Goal: Task Accomplishment & Management: Use online tool/utility

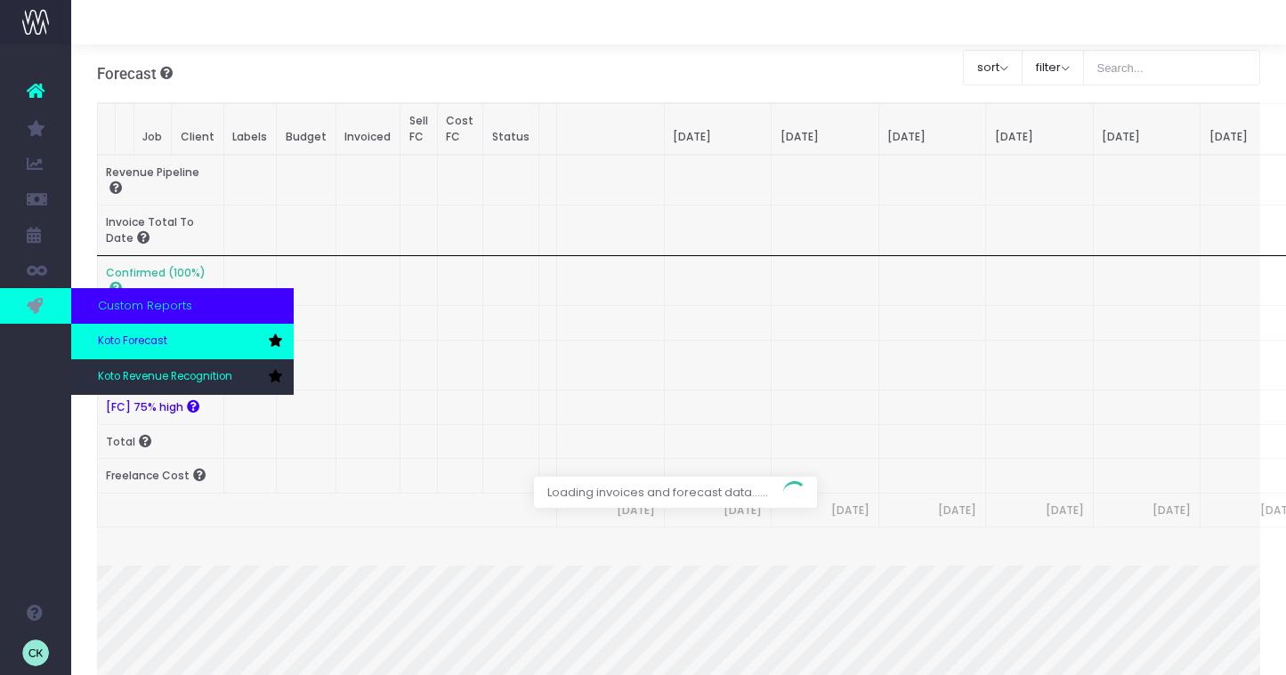
click at [153, 348] on span "Koto Forecast" at bounding box center [132, 342] width 69 height 16
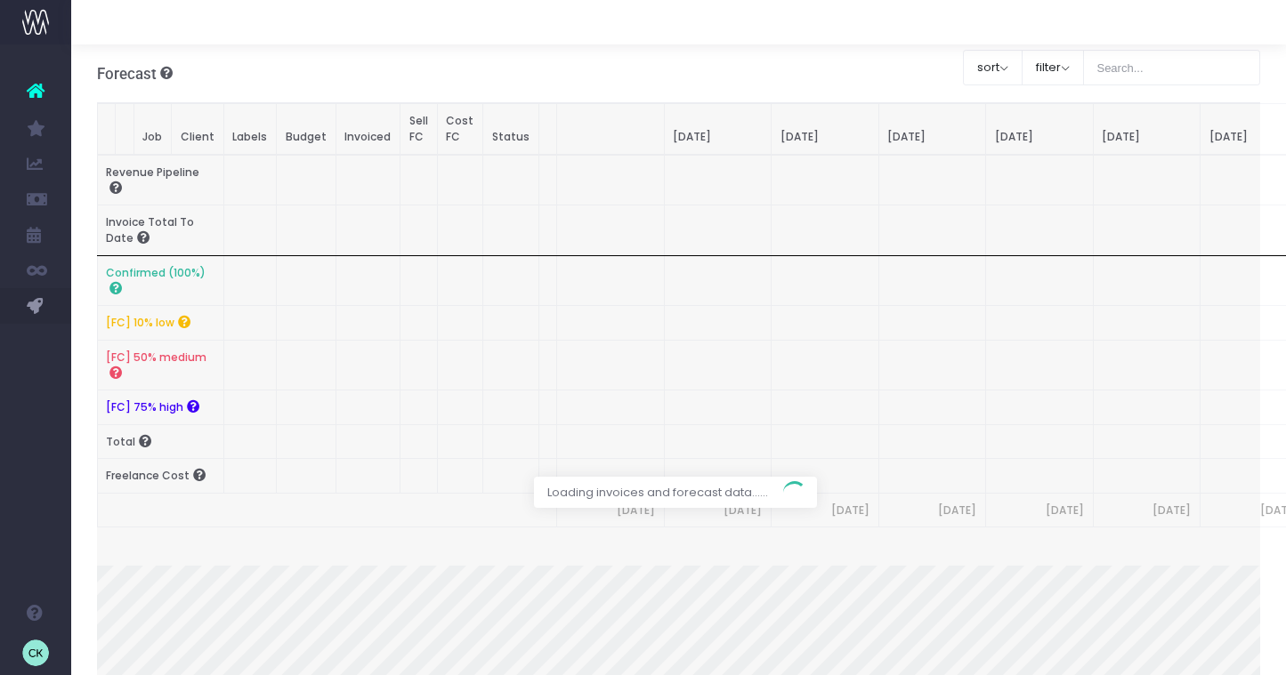
scroll to position [206, 0]
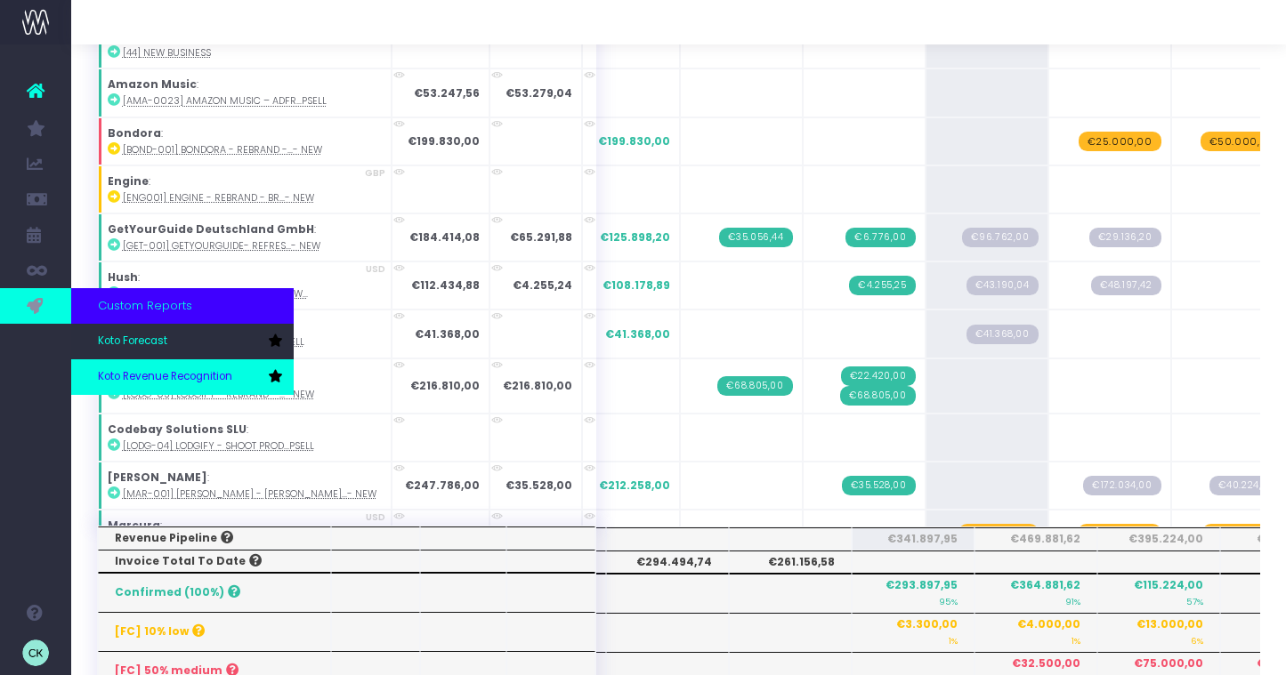
click at [124, 374] on span "Koto Revenue Recognition" at bounding box center [165, 377] width 134 height 16
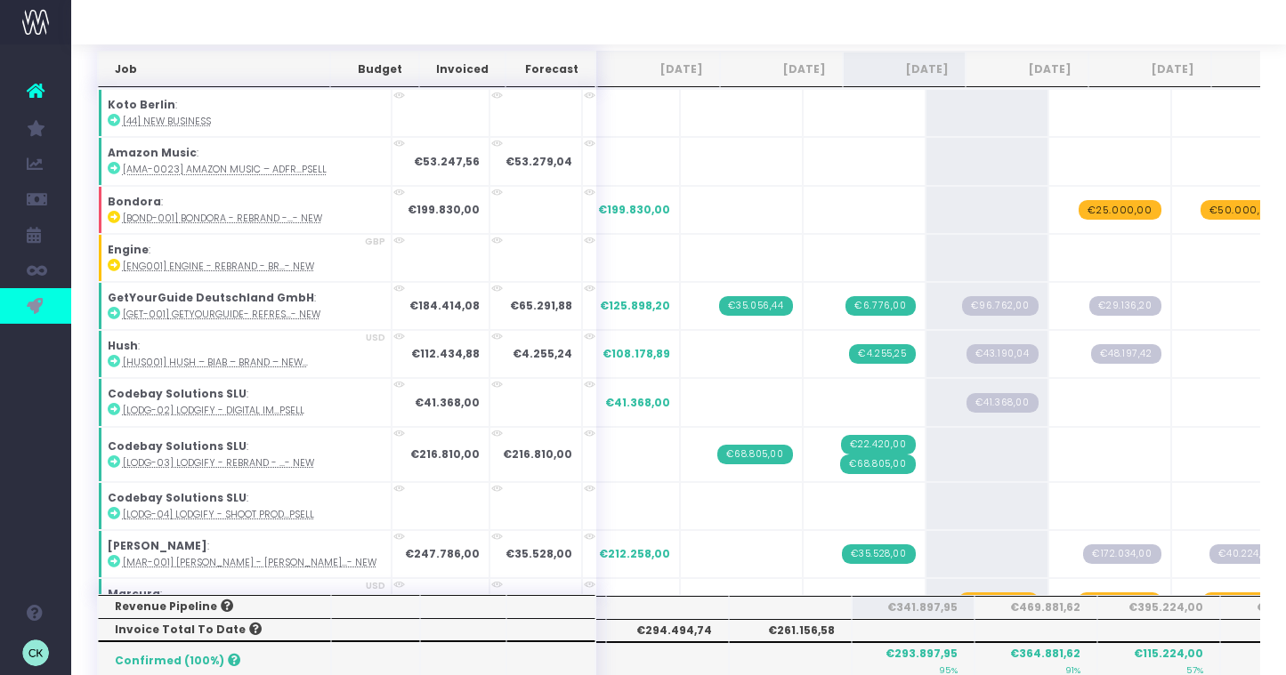
scroll to position [0, 0]
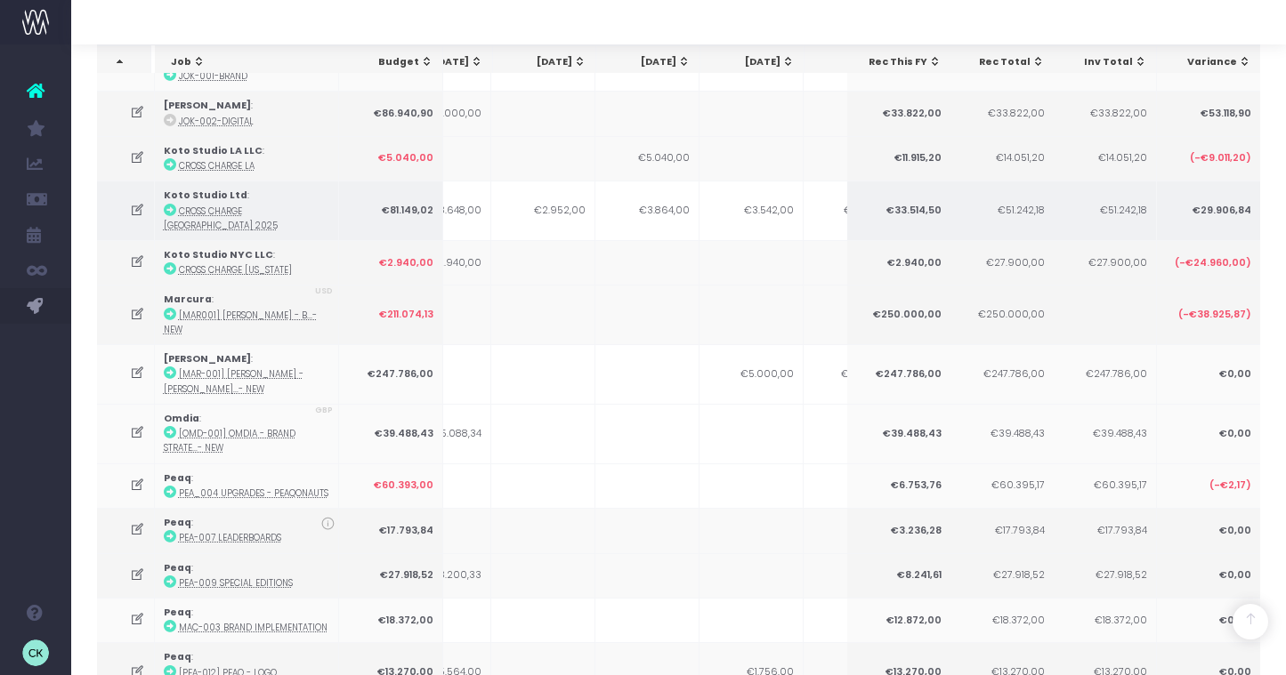
scroll to position [0, 254]
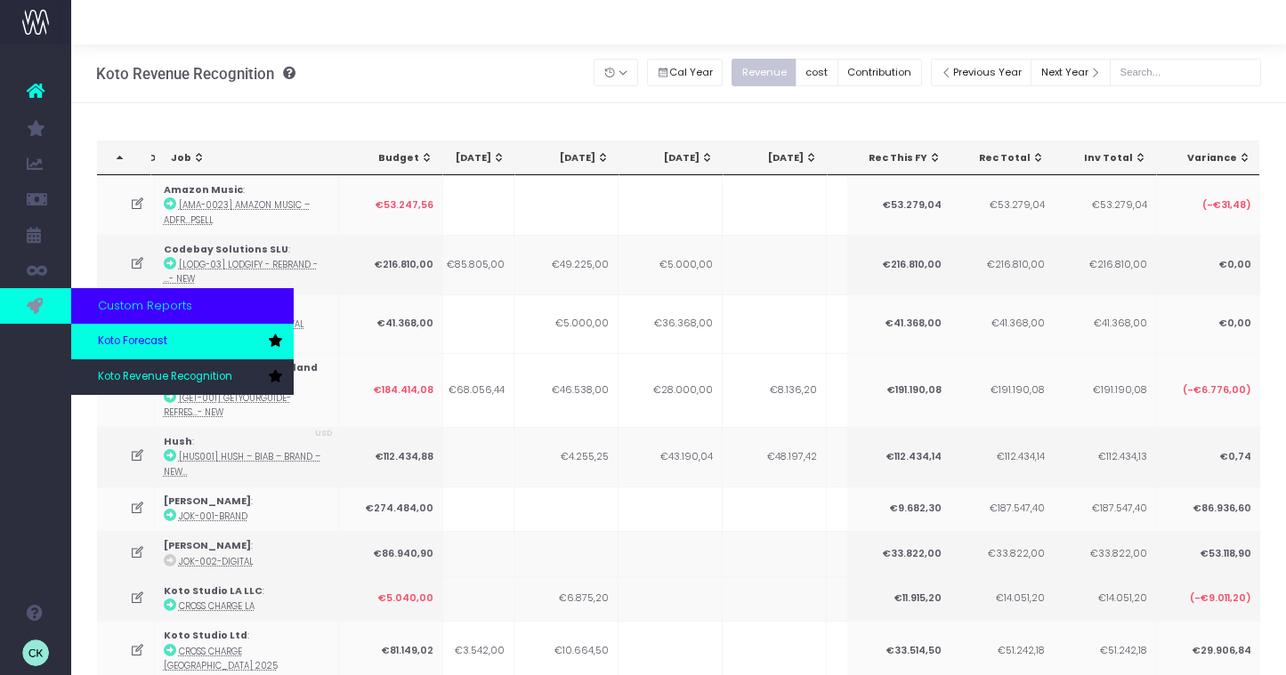
click at [135, 352] on link "Koto Forecast" at bounding box center [182, 342] width 222 height 36
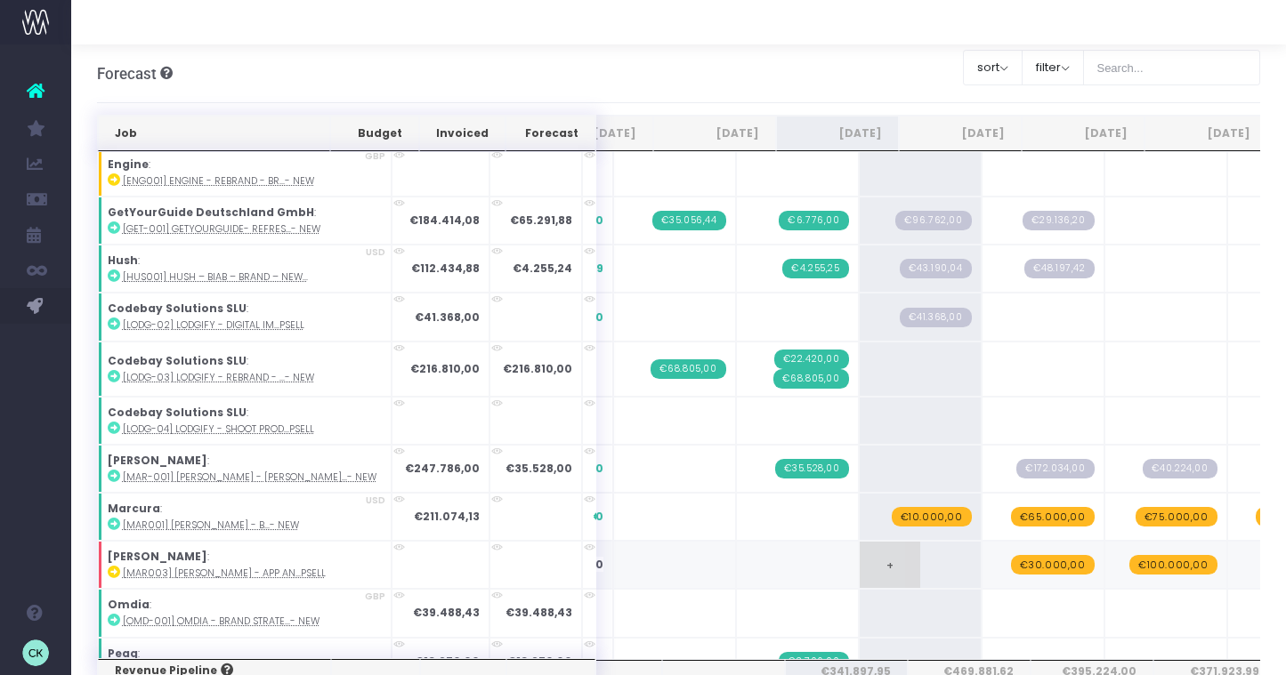
scroll to position [0, 72]
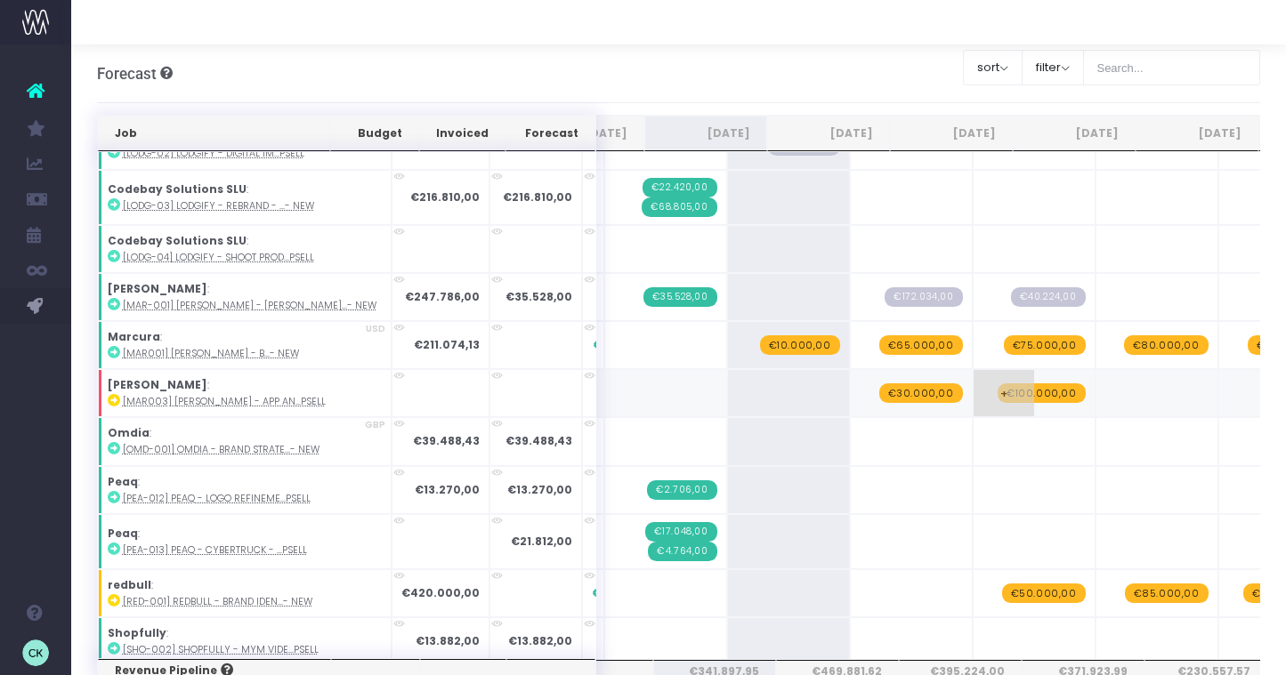
click at [997, 390] on span "€100.000,00" at bounding box center [1041, 393] width 88 height 20
click at [997, 393] on span "€100.000,00" at bounding box center [1041, 393] width 88 height 20
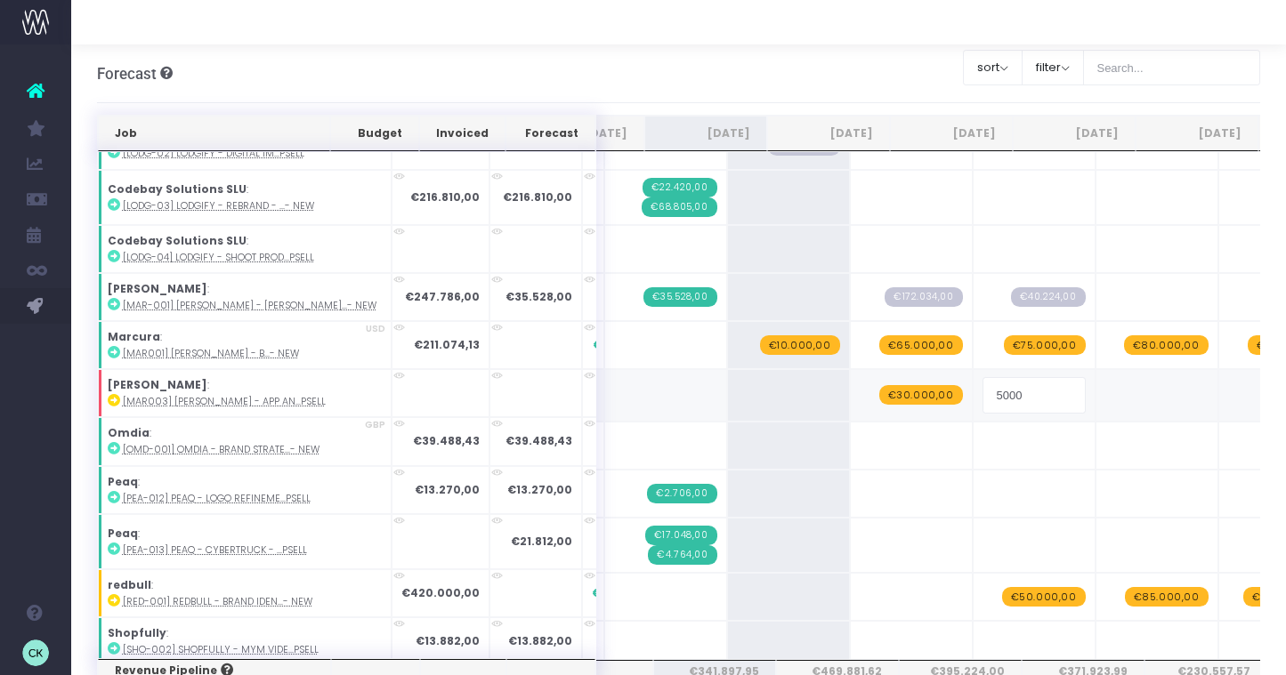
type input "50000"
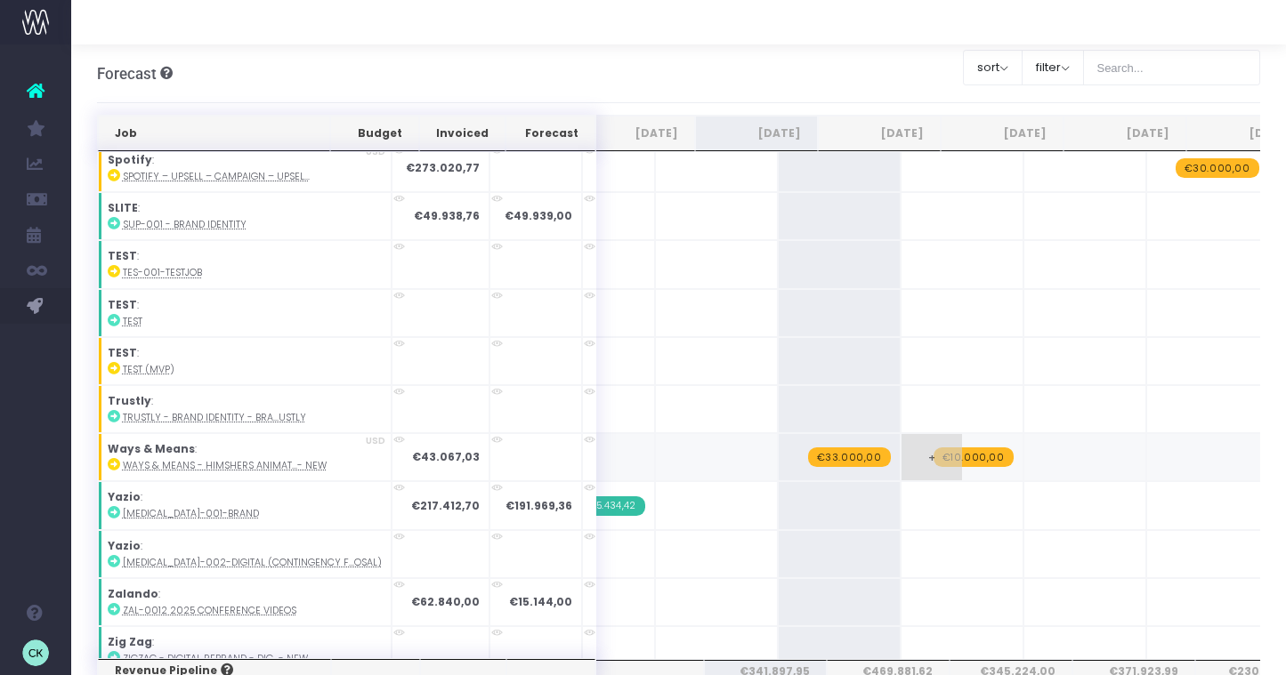
click at [933, 448] on span "€10.000,00" at bounding box center [973, 458] width 80 height 20
type input "22000"
click at [808, 448] on span "€33.000,00" at bounding box center [849, 458] width 83 height 20
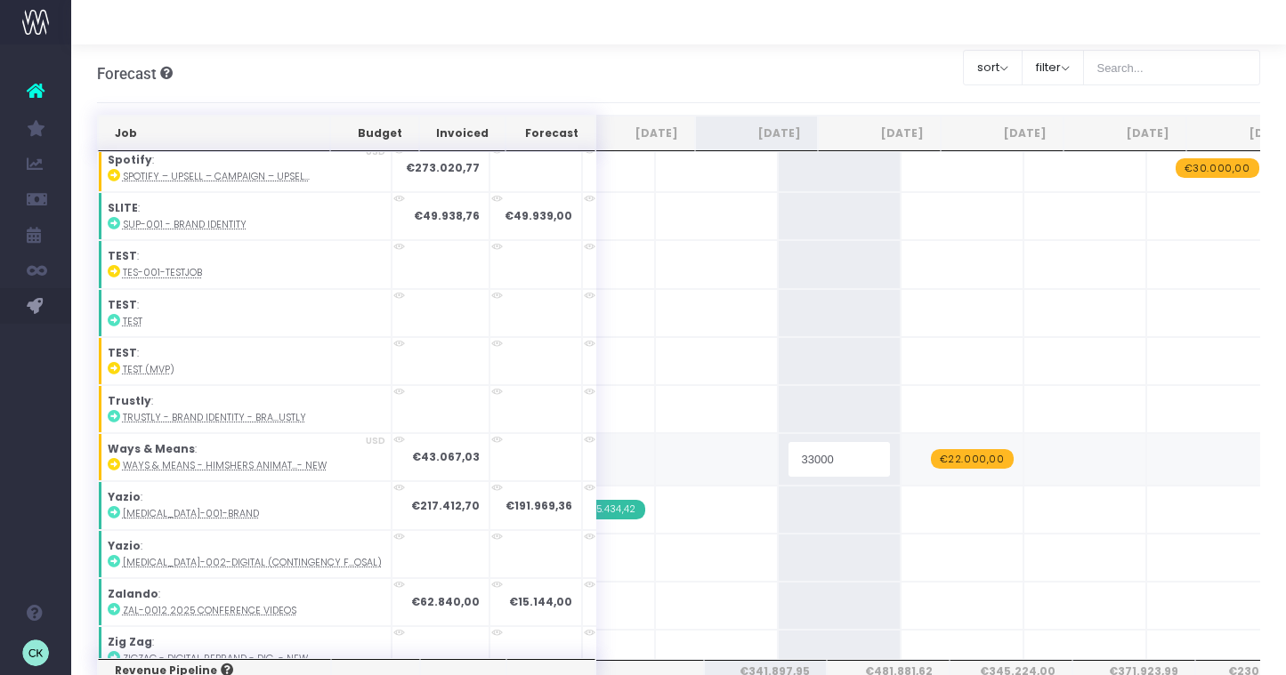
click at [787, 443] on input "33000" at bounding box center [838, 459] width 103 height 36
type input "30000"
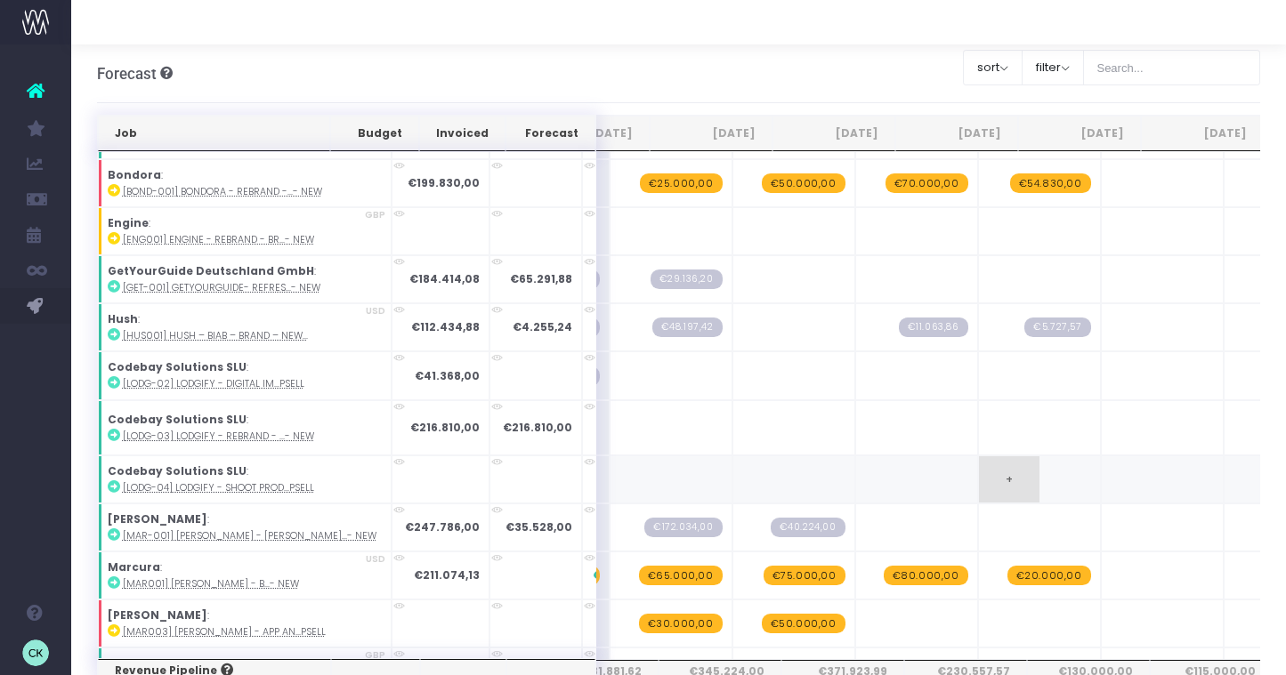
click at [979, 472] on span "+" at bounding box center [1009, 479] width 60 height 46
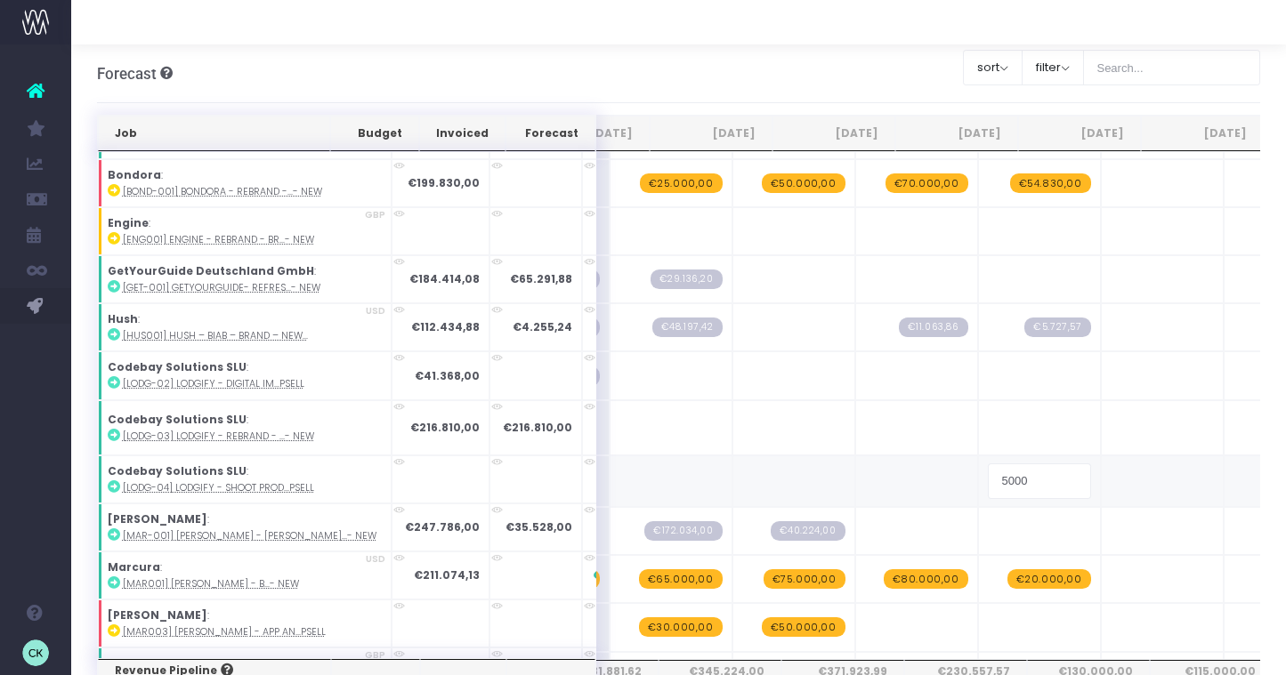
type input "50000"
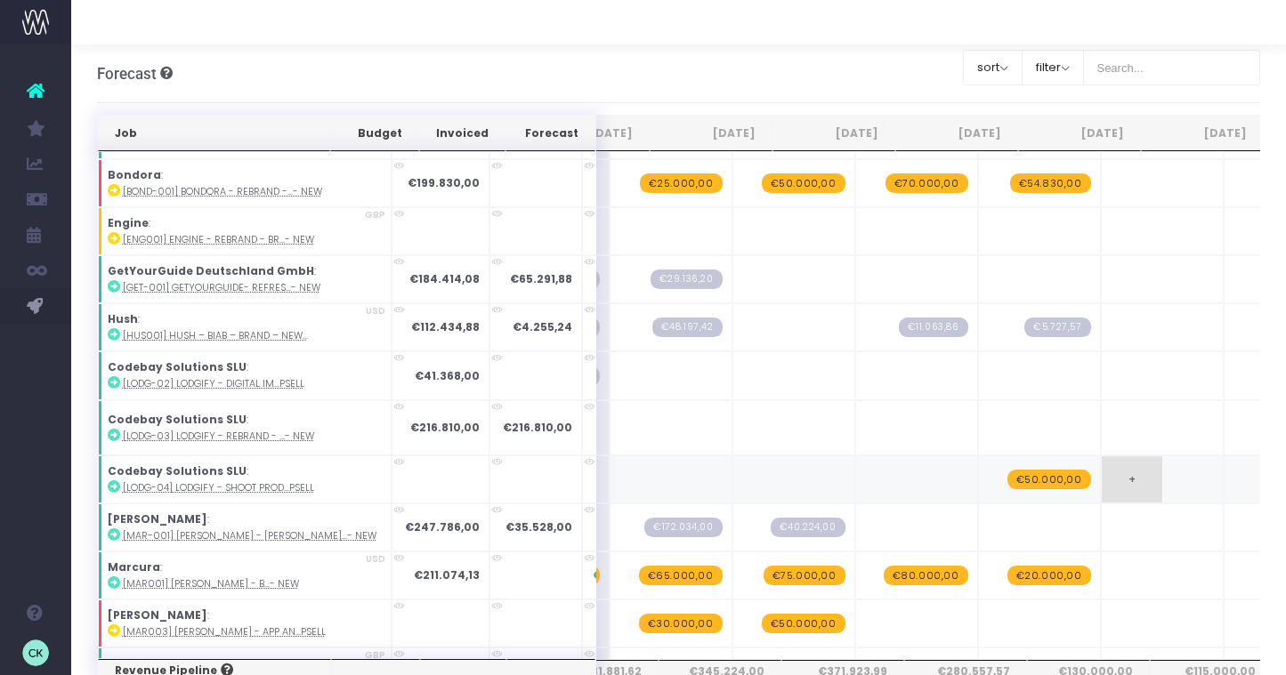
click at [1101, 475] on td "+" at bounding box center [1162, 480] width 123 height 48
click at [1101, 478] on span "+" at bounding box center [1131, 479] width 60 height 46
click at [1007, 479] on span "€50.000,00" at bounding box center [1049, 480] width 84 height 20
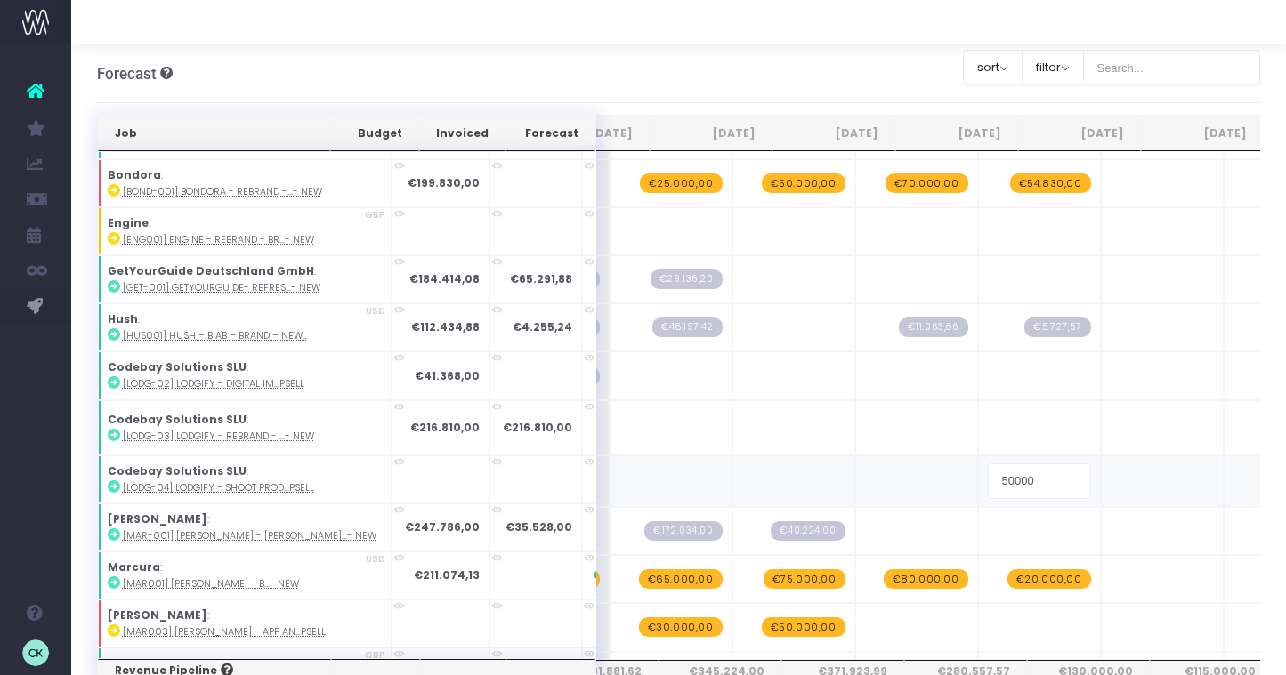
type input "5000"
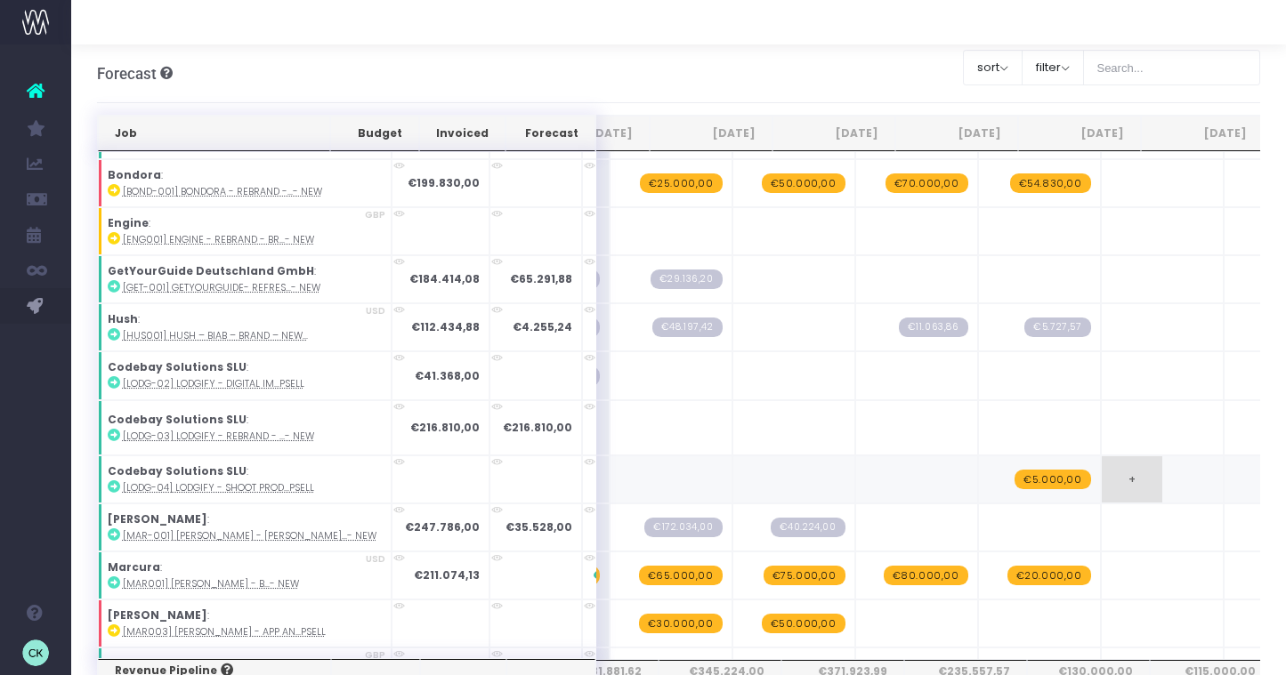
click at [1101, 487] on td "+" at bounding box center [1162, 480] width 123 height 48
click at [1101, 487] on span "+" at bounding box center [1131, 479] width 60 height 46
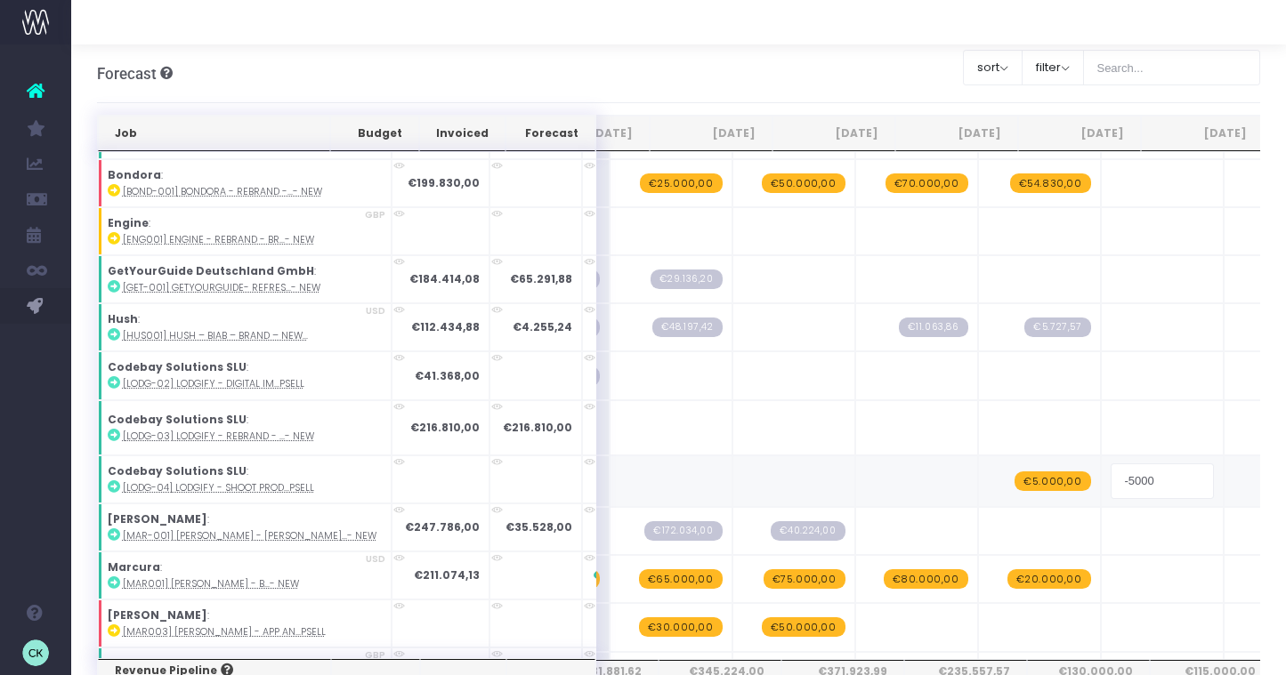
type input "1"
type input "20000"
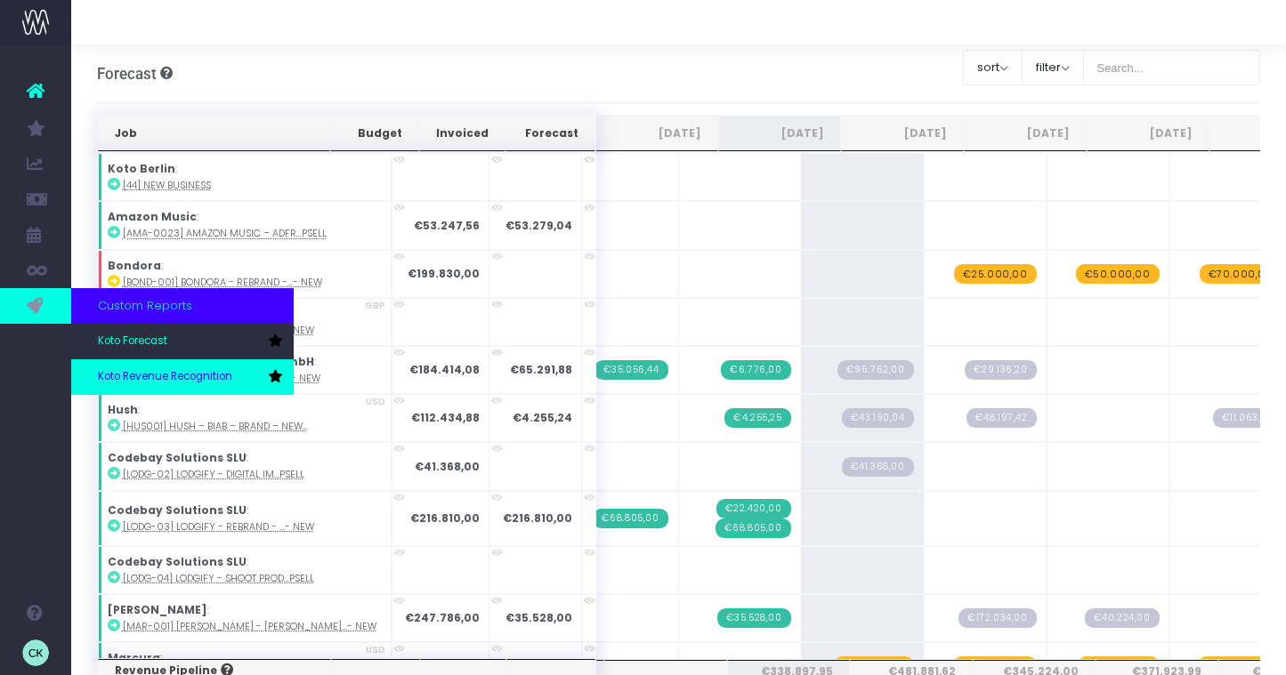
click at [143, 385] on link "Koto Revenue Recognition" at bounding box center [182, 377] width 222 height 36
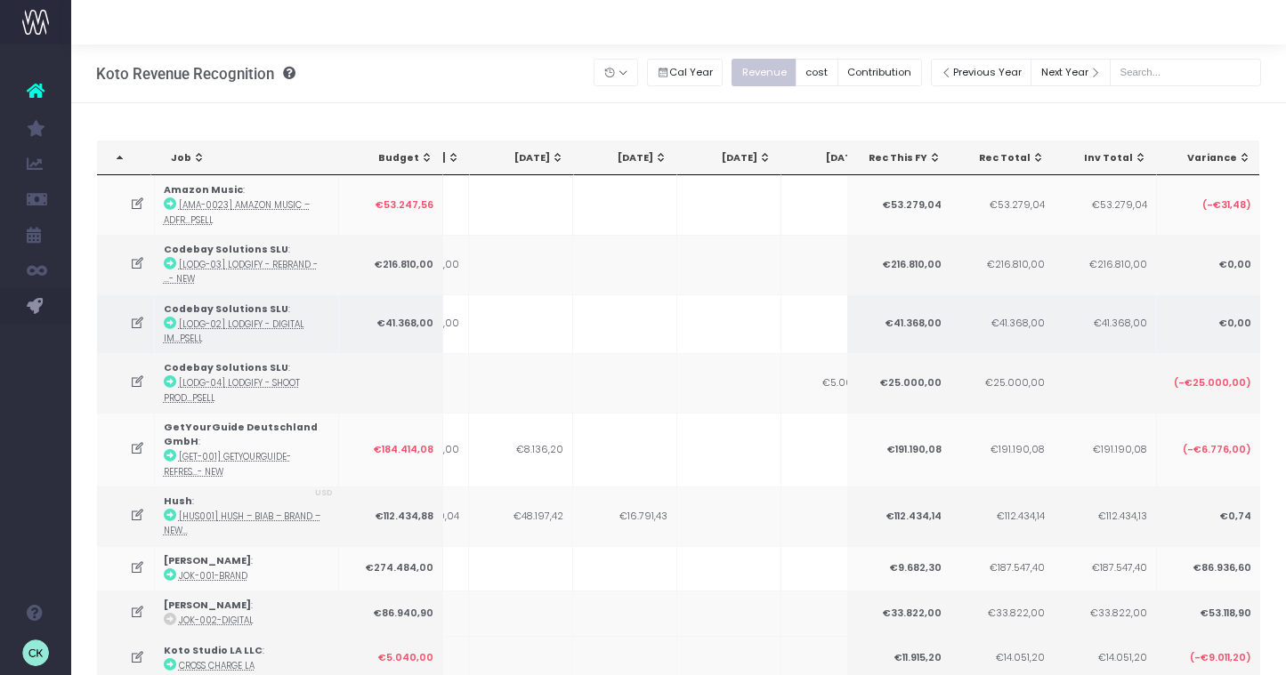
scroll to position [0, 718]
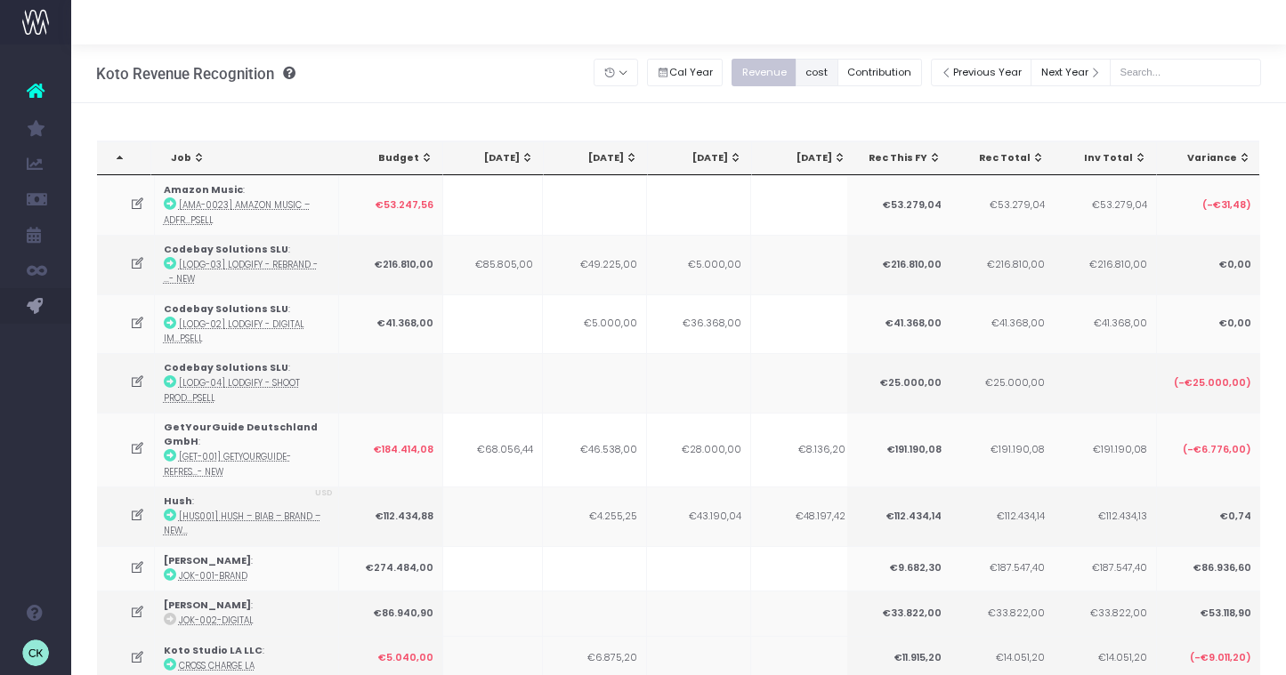
click at [838, 75] on button "cost" at bounding box center [816, 73] width 43 height 28
